Goal: Find contact information: Find contact information

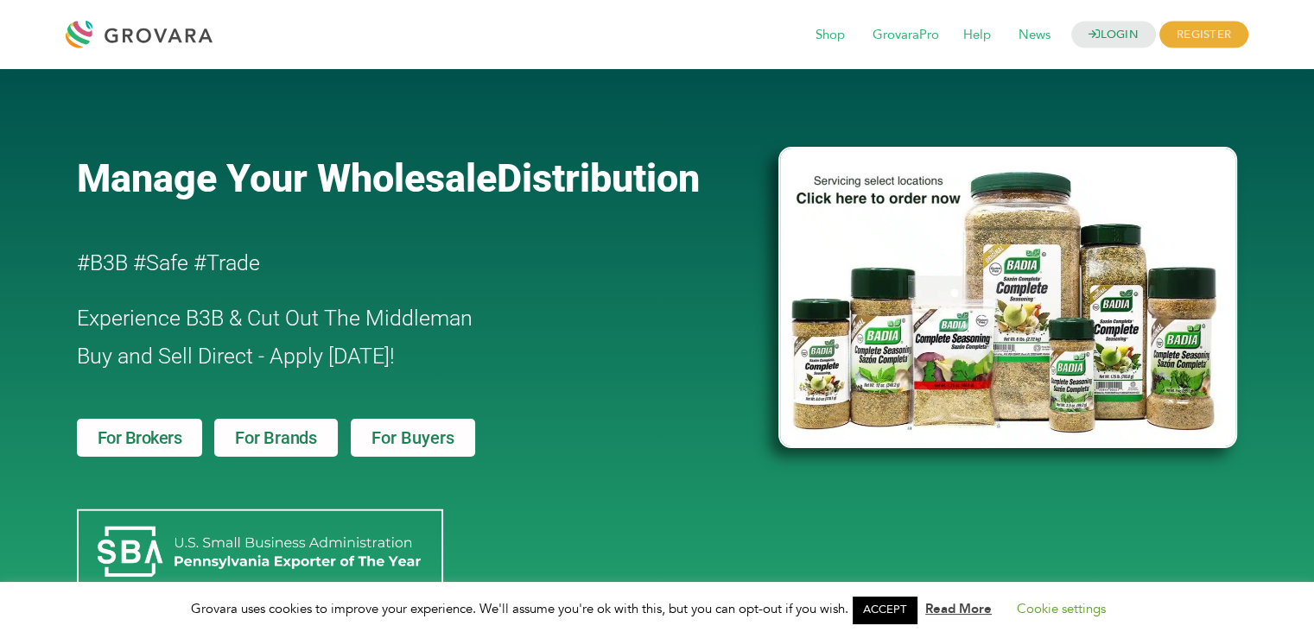
click at [576, 356] on h2 "Experience B3B & Cut Out The Middleman Buy and Sell Direct - Apply [DATE]!" at bounding box center [378, 338] width 603 height 76
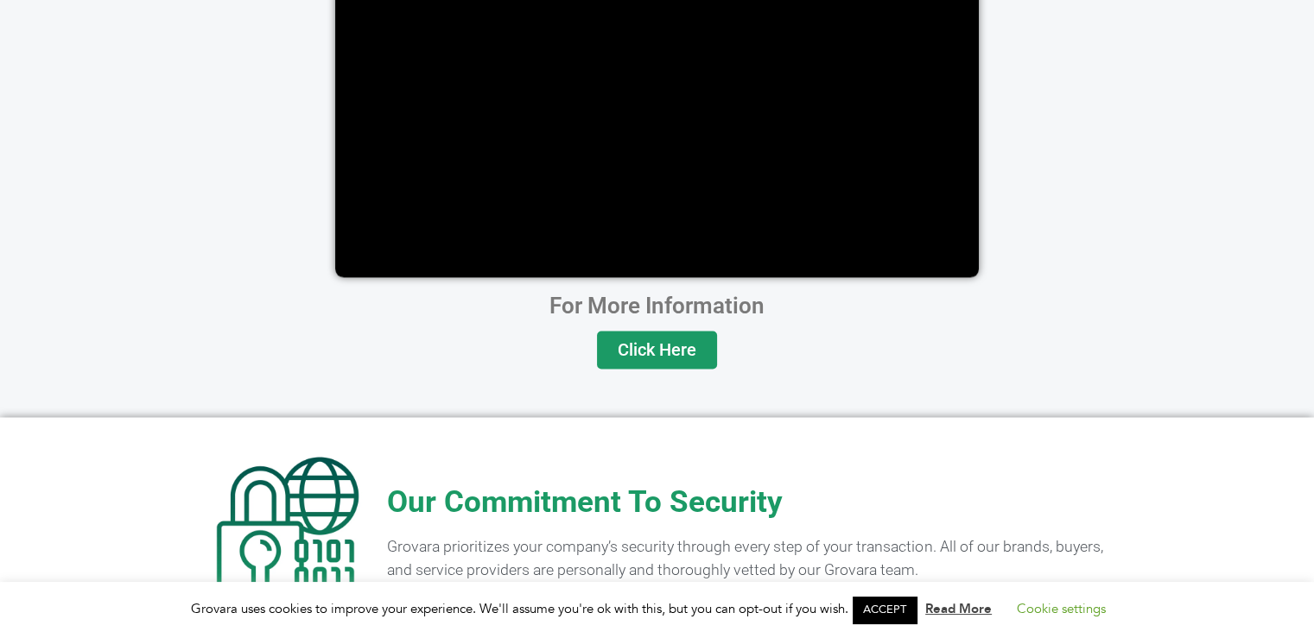
scroll to position [3448, 0]
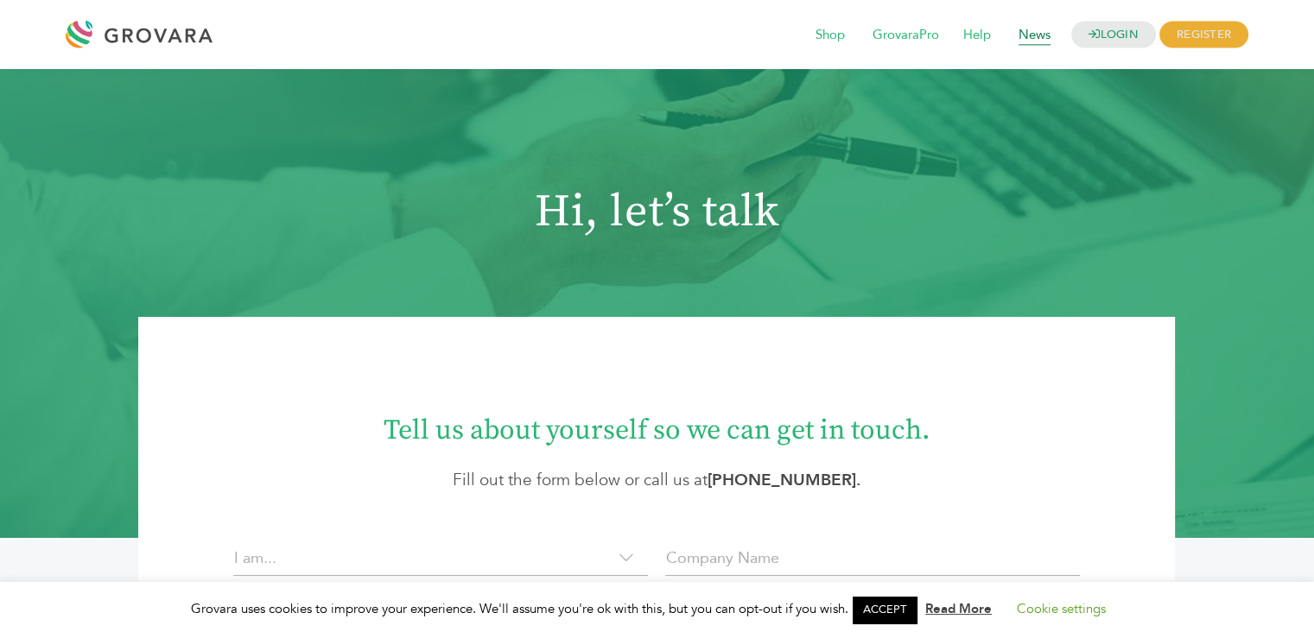
click at [1036, 34] on span "News" at bounding box center [1034, 35] width 56 height 33
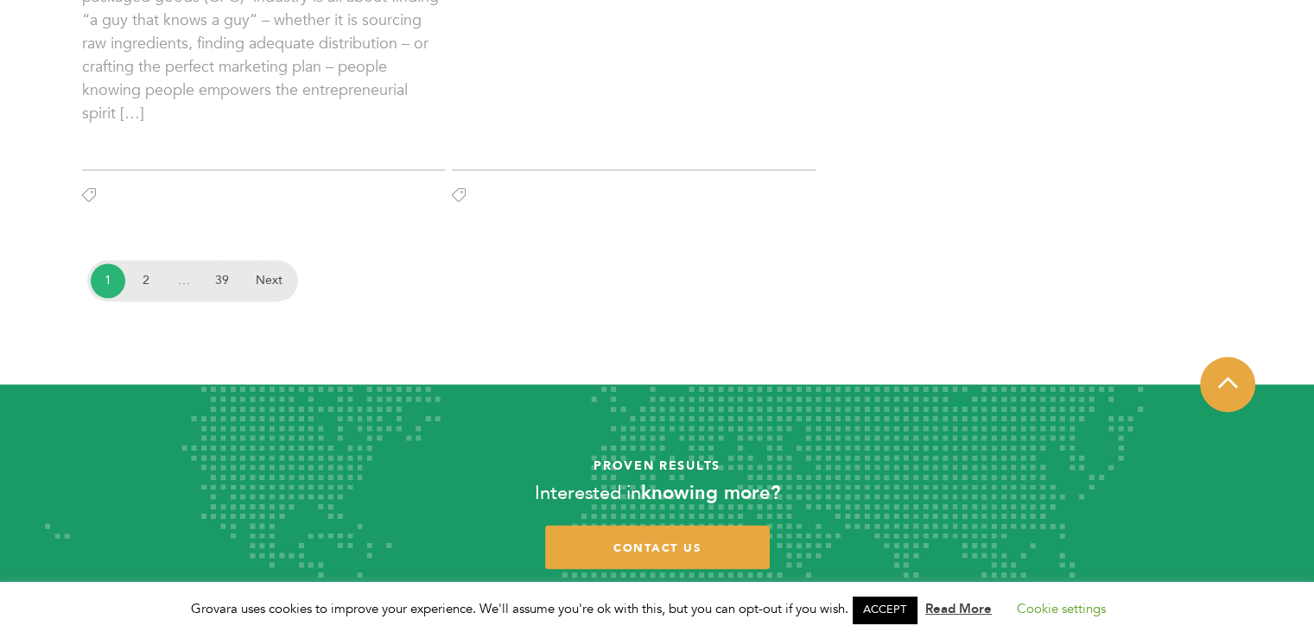
scroll to position [2859, 0]
click at [669, 541] on span "contact us" at bounding box center [657, 549] width 88 height 16
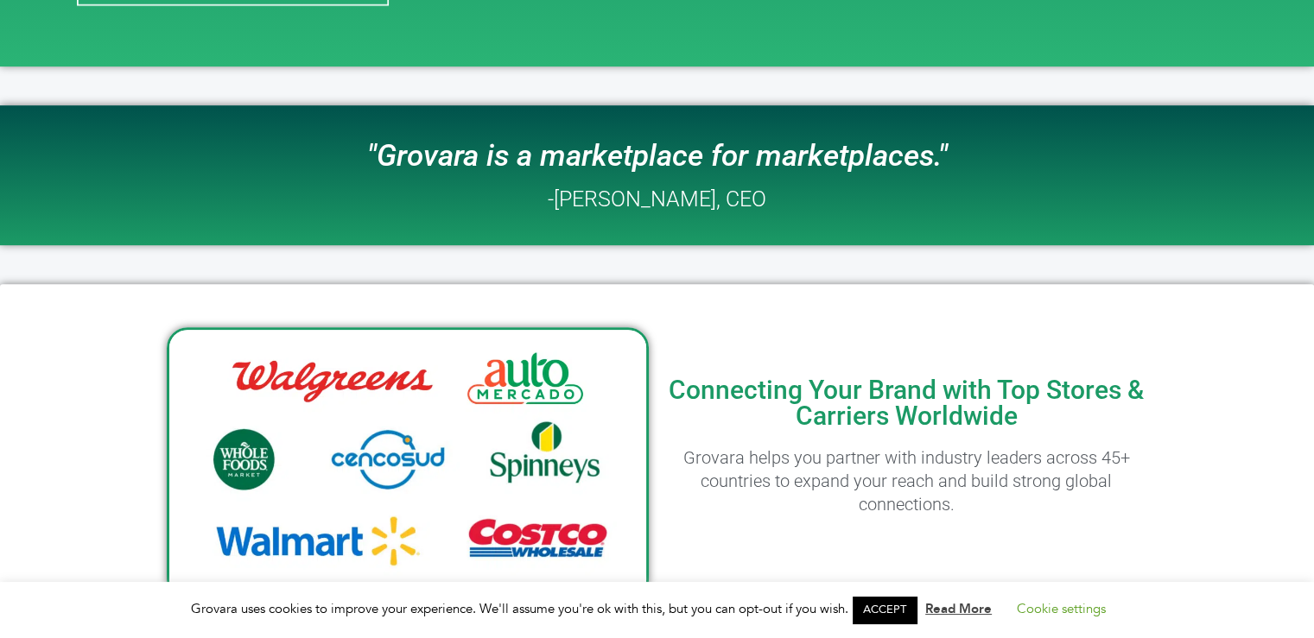
scroll to position [801, 0]
